Goal: Navigation & Orientation: Find specific page/section

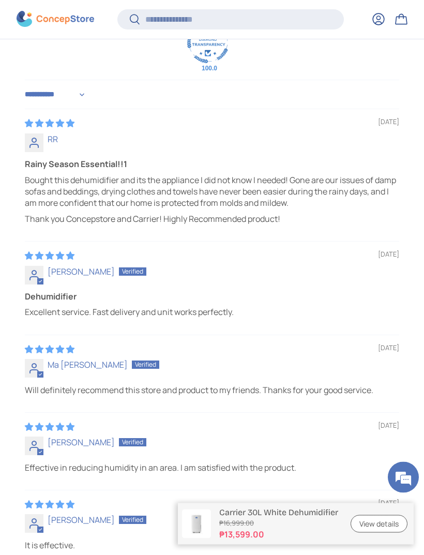
scroll to position [2732, 0]
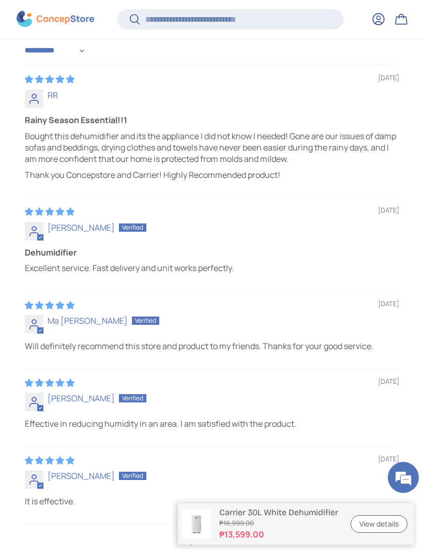
click at [211, 534] on link "2" at bounding box center [207, 540] width 17 height 12
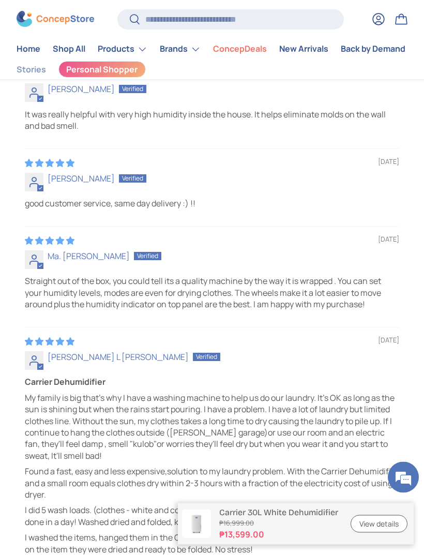
scroll to position [2905, 0]
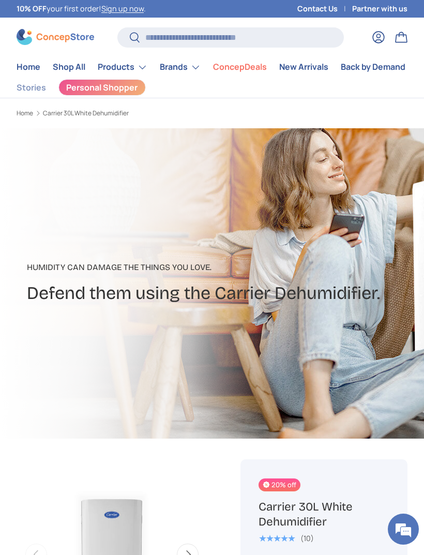
click at [112, 69] on summary "Products" at bounding box center [123, 67] width 62 height 21
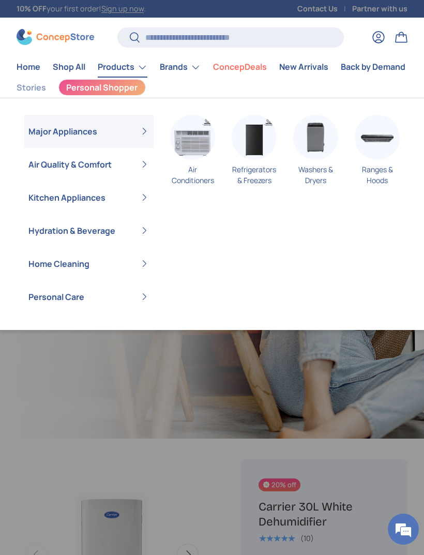
click at [64, 168] on summary "Air Quality & Comfort" at bounding box center [88, 164] width 129 height 33
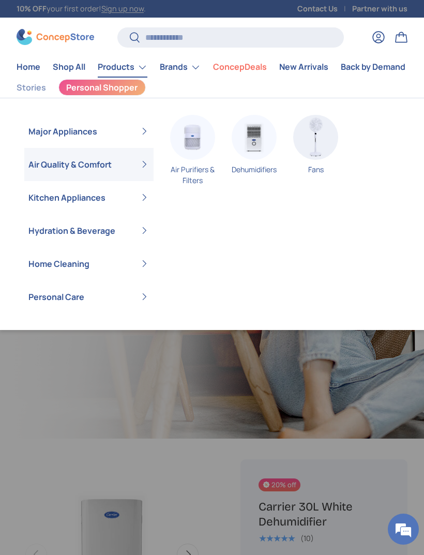
click at [255, 142] on img "Primary" at bounding box center [254, 137] width 45 height 45
click at [47, 201] on summary "Kitchen Appliances" at bounding box center [88, 197] width 129 height 33
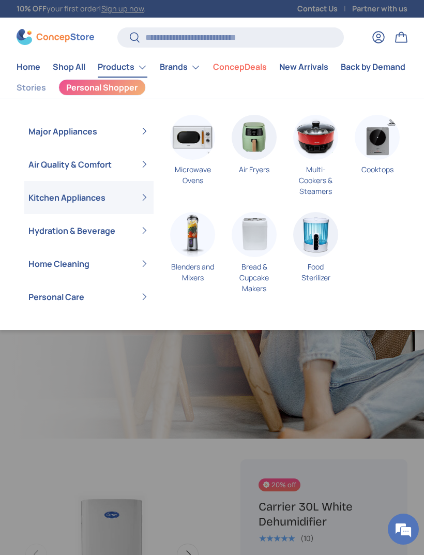
click at [43, 263] on summary "Home Cleaning" at bounding box center [88, 263] width 129 height 33
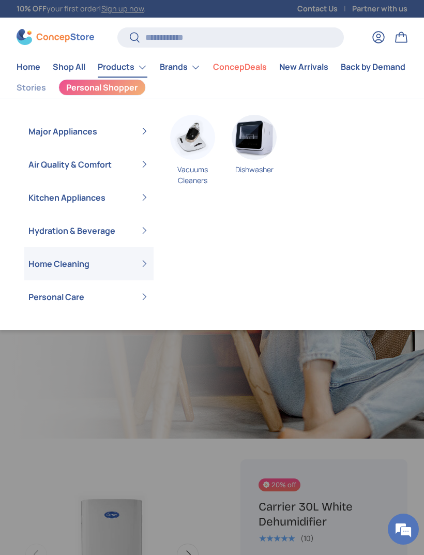
click at [46, 228] on summary "Hydration & Beverage" at bounding box center [88, 230] width 129 height 33
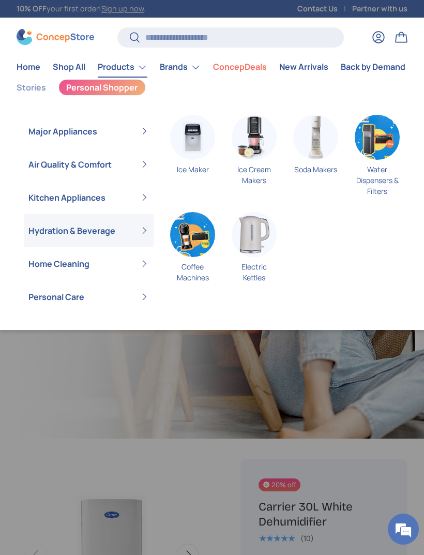
click at [70, 290] on summary "Personal Care" at bounding box center [88, 296] width 129 height 33
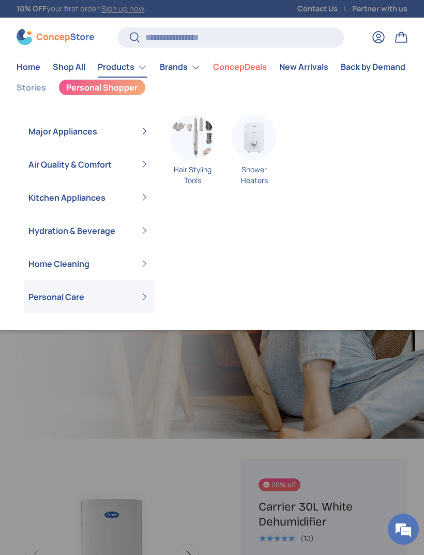
click at [63, 168] on summary "Air Quality & Comfort" at bounding box center [88, 164] width 129 height 33
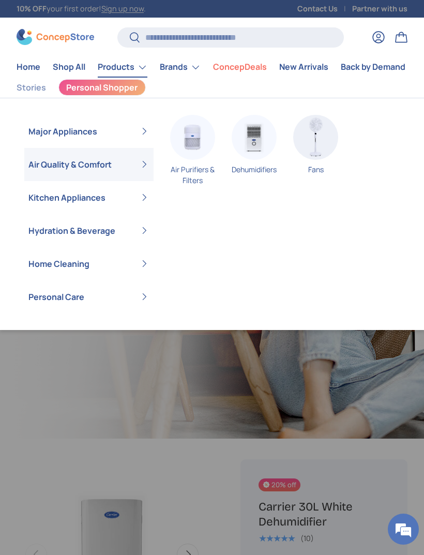
click at [43, 131] on summary "Major Appliances" at bounding box center [88, 131] width 129 height 33
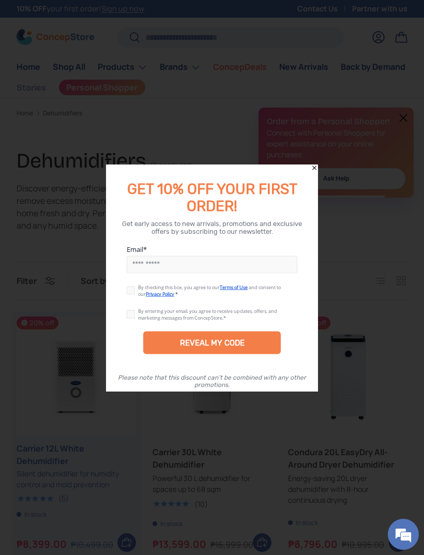
click at [315, 170] on icon "Close" at bounding box center [314, 167] width 7 height 7
